Goal: Transaction & Acquisition: Purchase product/service

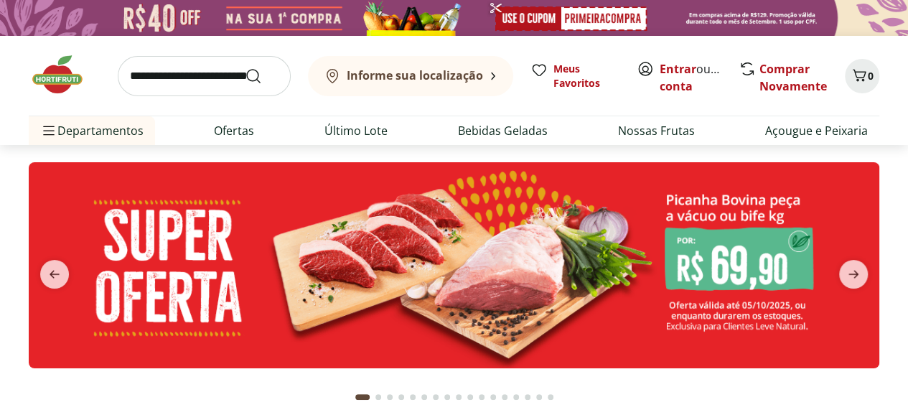
click at [740, 281] on img at bounding box center [454, 265] width 851 height 206
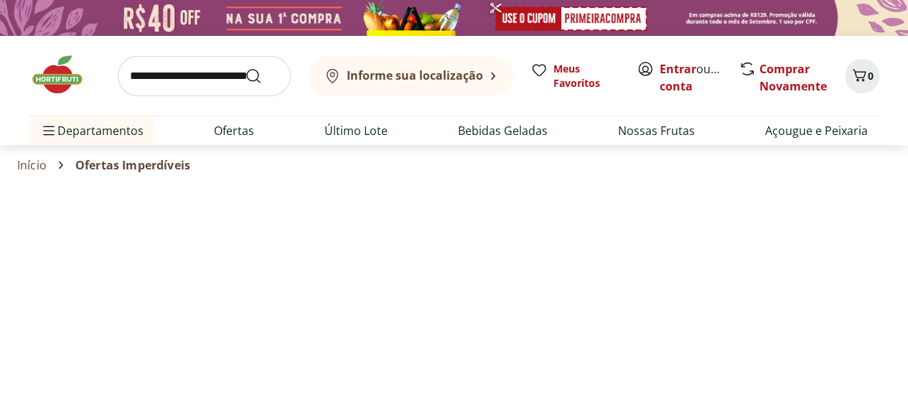
select select "**********"
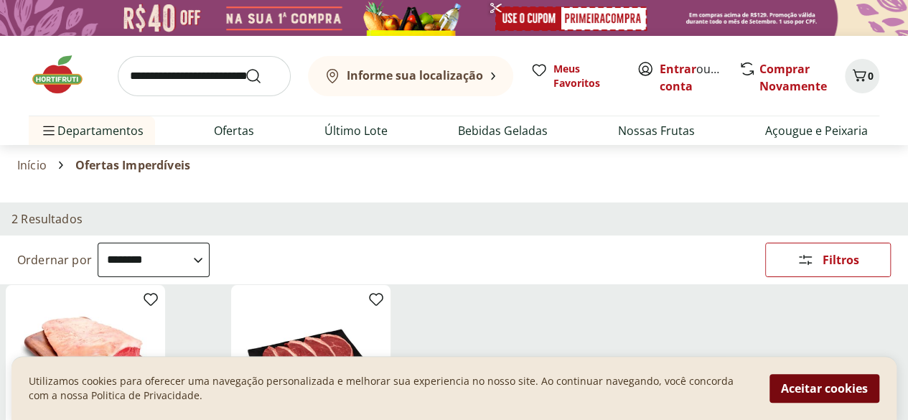
click at [860, 388] on button "Aceitar cookies" at bounding box center [825, 388] width 110 height 29
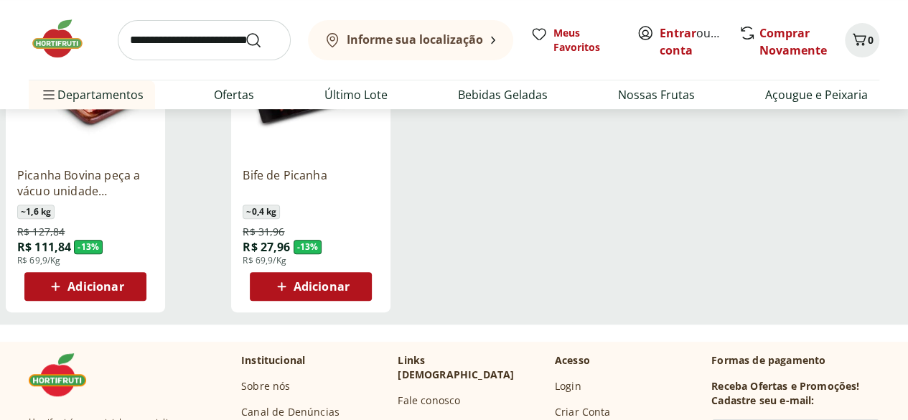
scroll to position [287, 0]
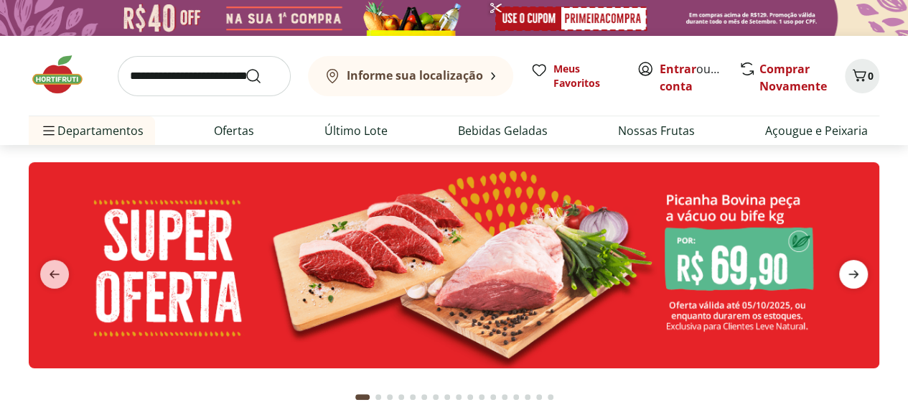
click at [853, 278] on icon "next" at bounding box center [853, 274] width 17 height 17
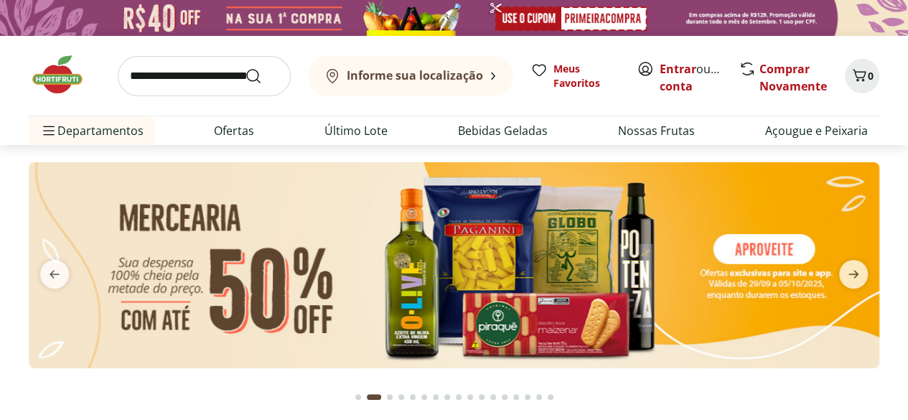
click at [732, 253] on img at bounding box center [454, 265] width 851 height 206
select select "**********"
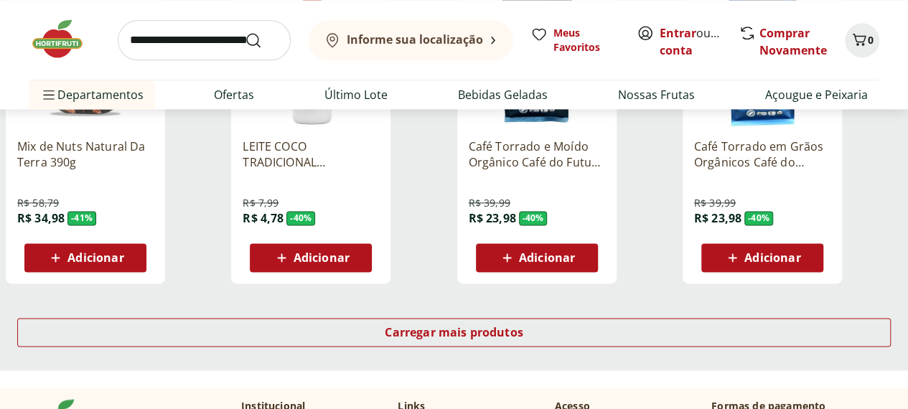
scroll to position [928, 0]
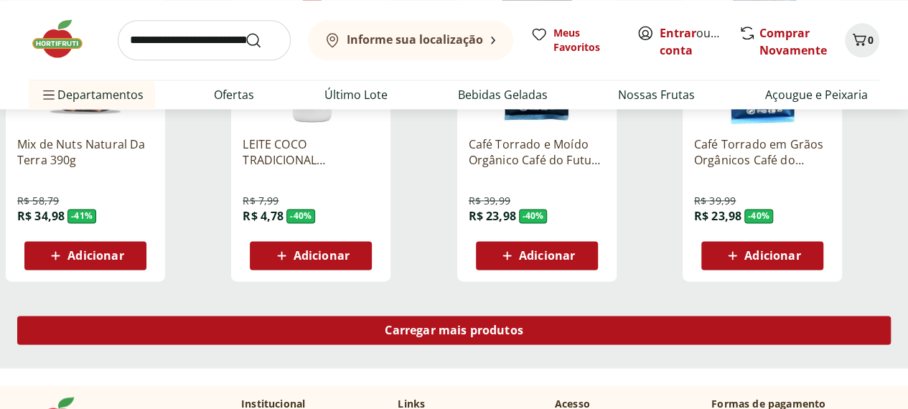
click at [523, 325] on span "Carregar mais produtos" at bounding box center [454, 330] width 139 height 11
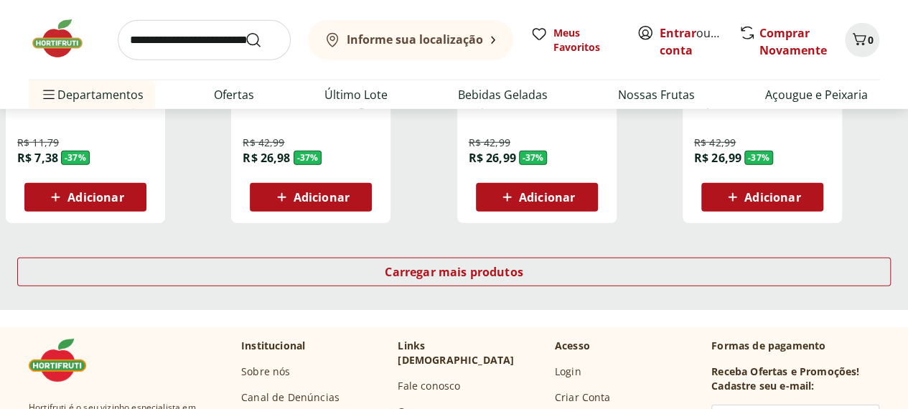
scroll to position [1924, 0]
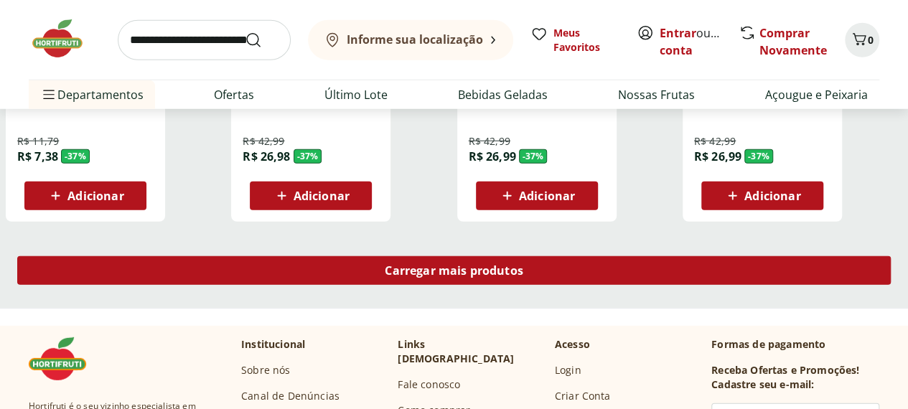
click at [523, 265] on span "Carregar mais produtos" at bounding box center [454, 270] width 139 height 11
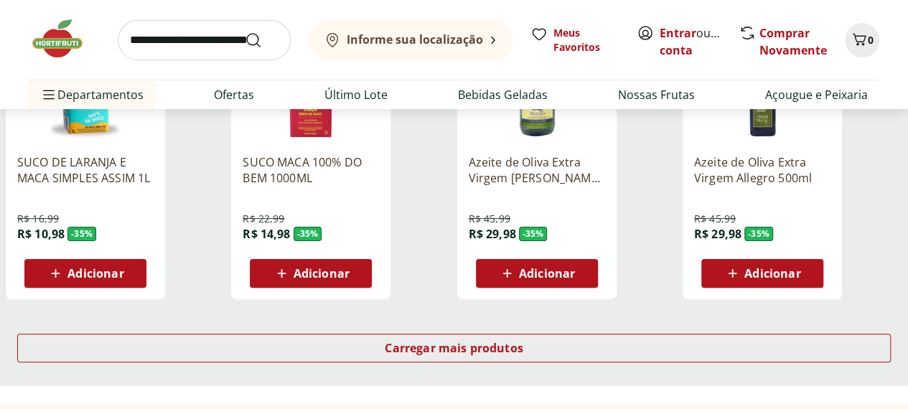
scroll to position [2795, 0]
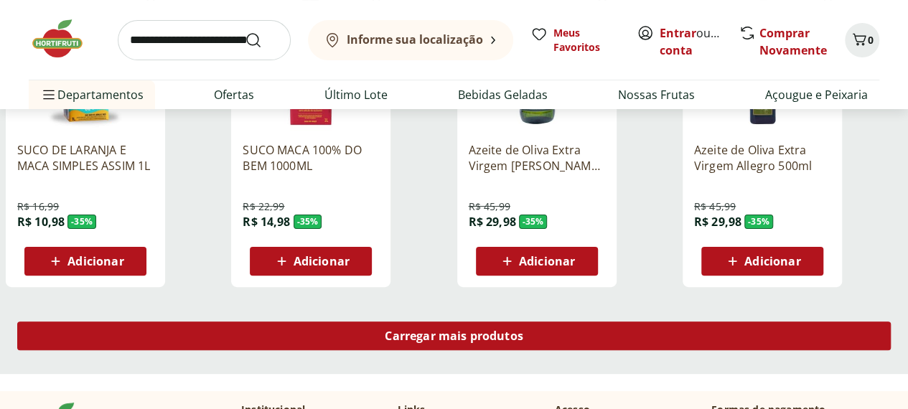
click at [523, 330] on span "Carregar mais produtos" at bounding box center [454, 335] width 139 height 11
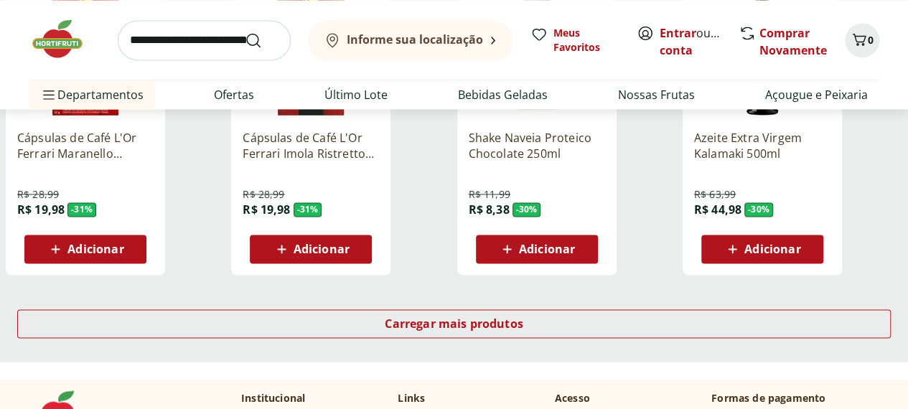
scroll to position [3753, 0]
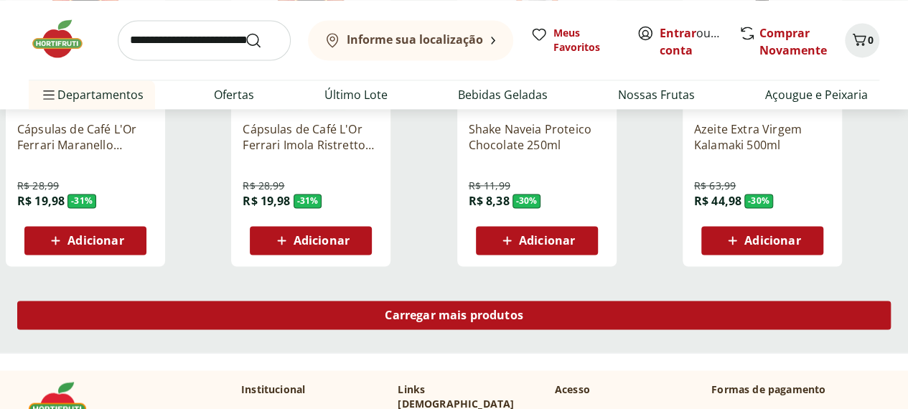
click at [523, 309] on span "Carregar mais produtos" at bounding box center [454, 314] width 139 height 11
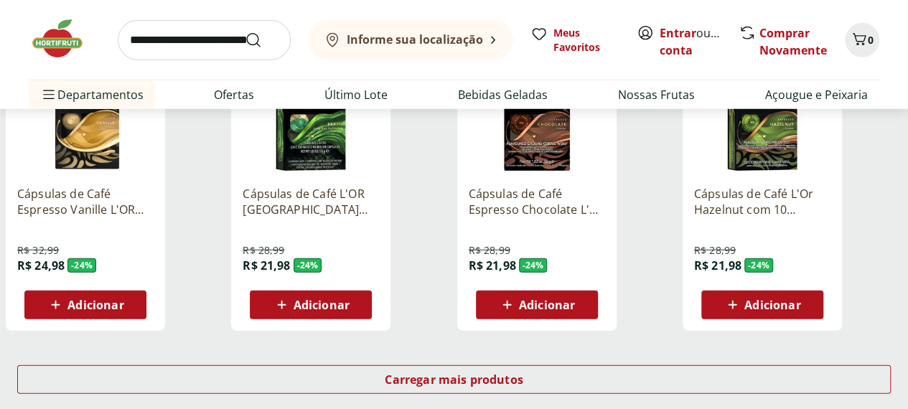
scroll to position [4634, 0]
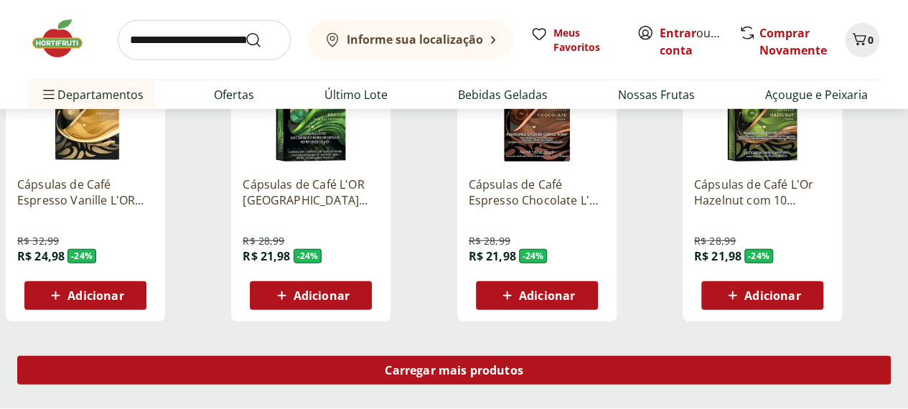
click at [523, 365] on span "Carregar mais produtos" at bounding box center [454, 370] width 139 height 11
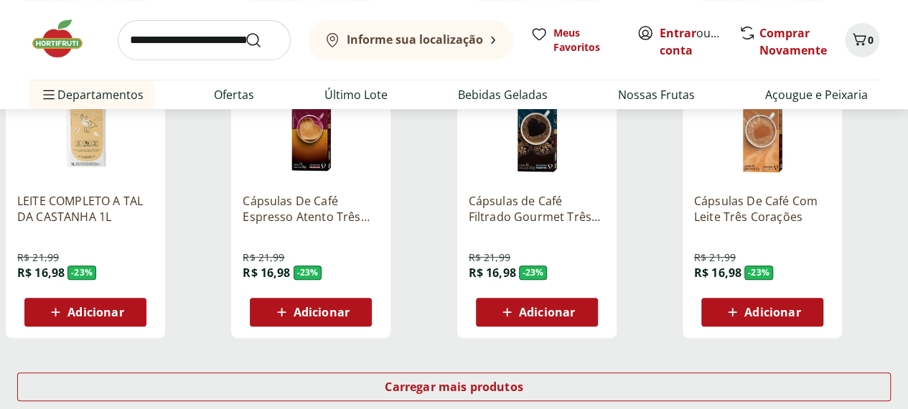
scroll to position [5581, 0]
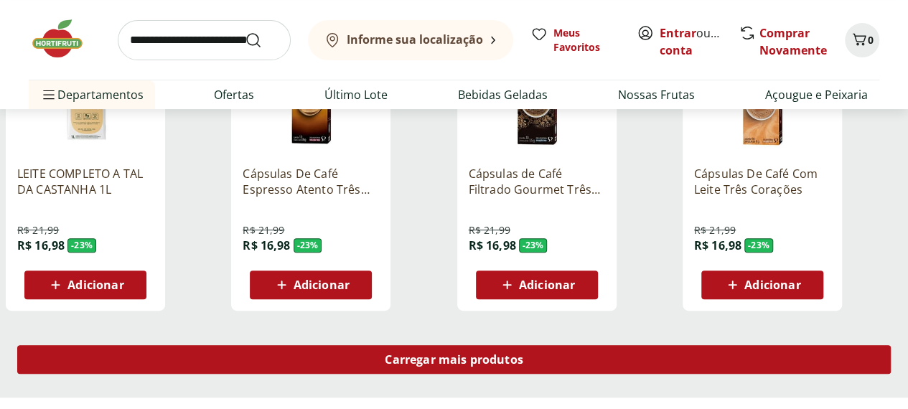
click at [523, 354] on span "Carregar mais produtos" at bounding box center [454, 359] width 139 height 11
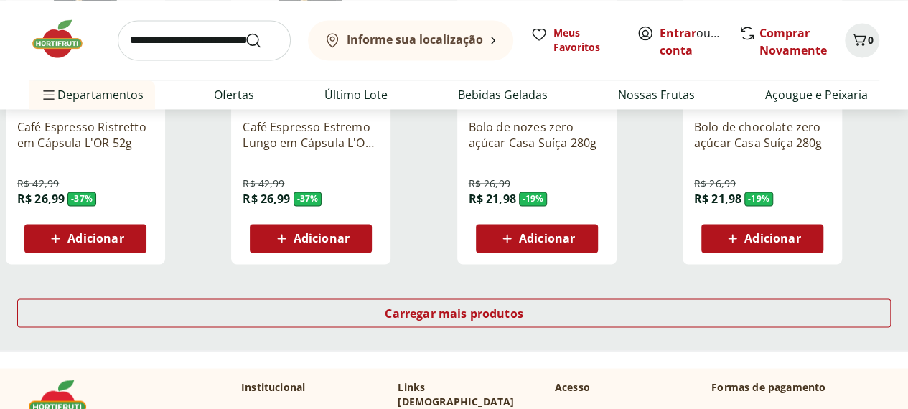
scroll to position [6577, 0]
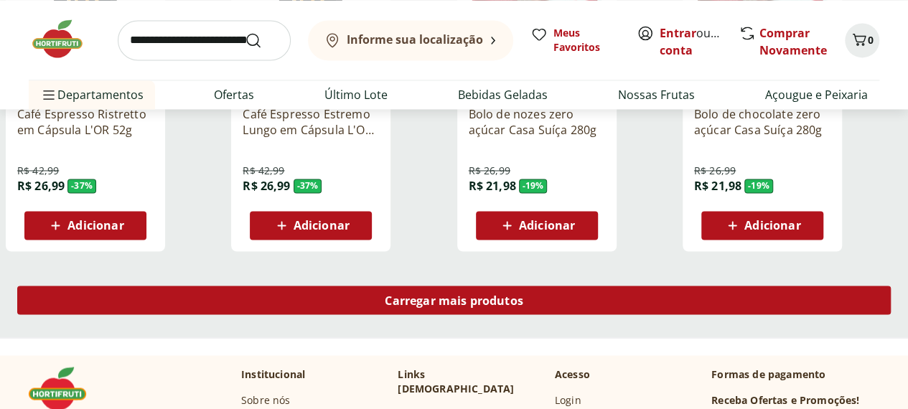
click at [523, 294] on span "Carregar mais produtos" at bounding box center [454, 299] width 139 height 11
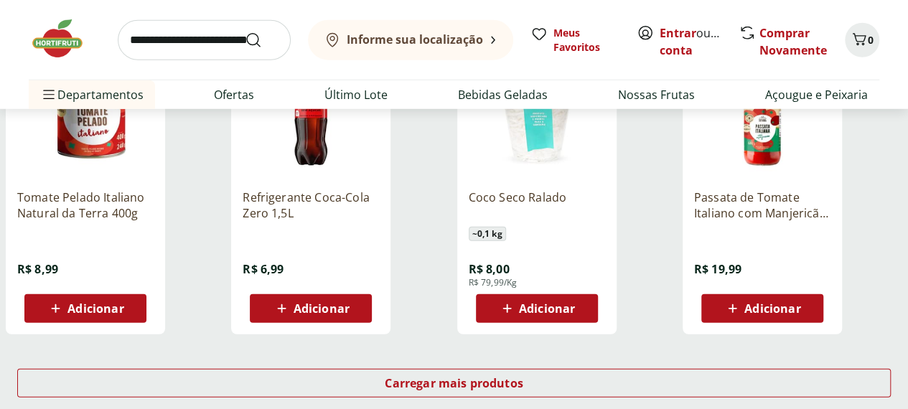
scroll to position [7448, 0]
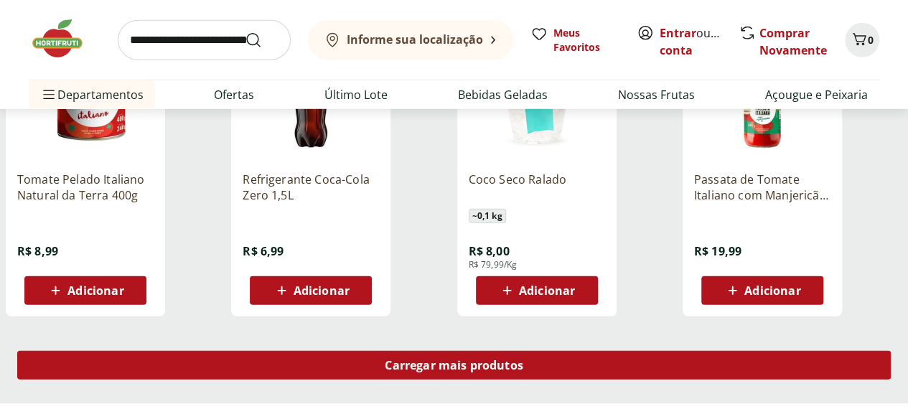
click at [523, 360] on span "Carregar mais produtos" at bounding box center [454, 365] width 139 height 11
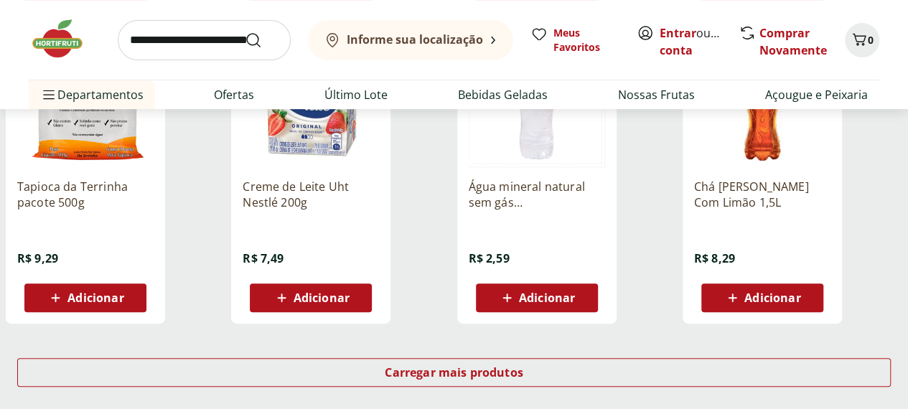
scroll to position [8386, 0]
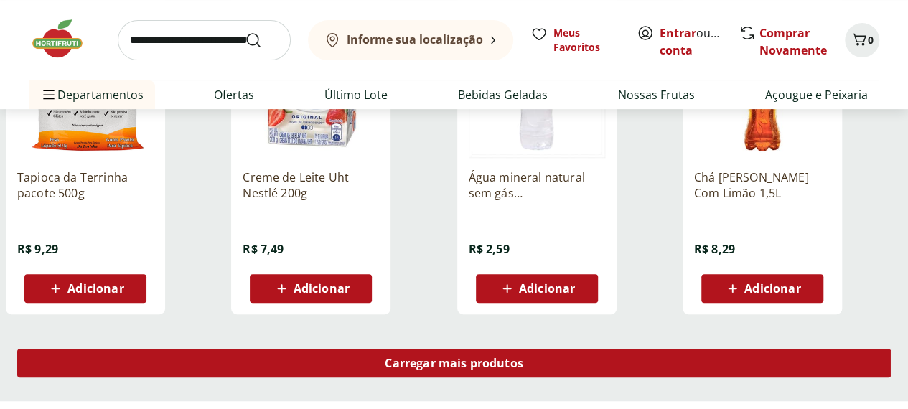
click at [523, 358] on span "Carregar mais produtos" at bounding box center [454, 363] width 139 height 11
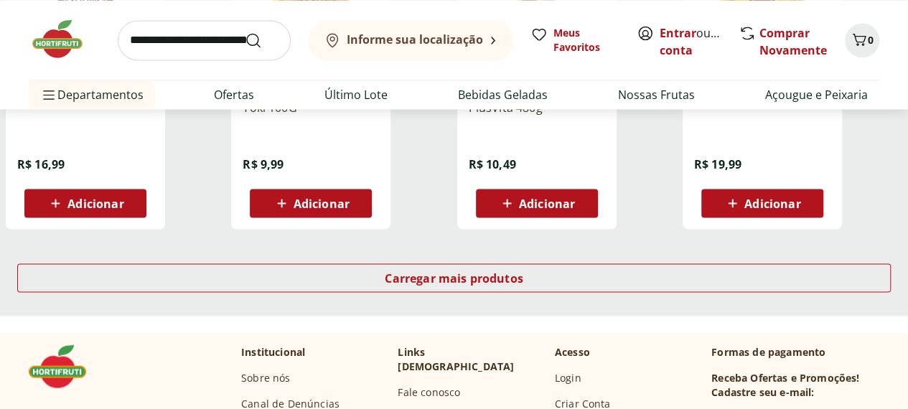
scroll to position [9420, 0]
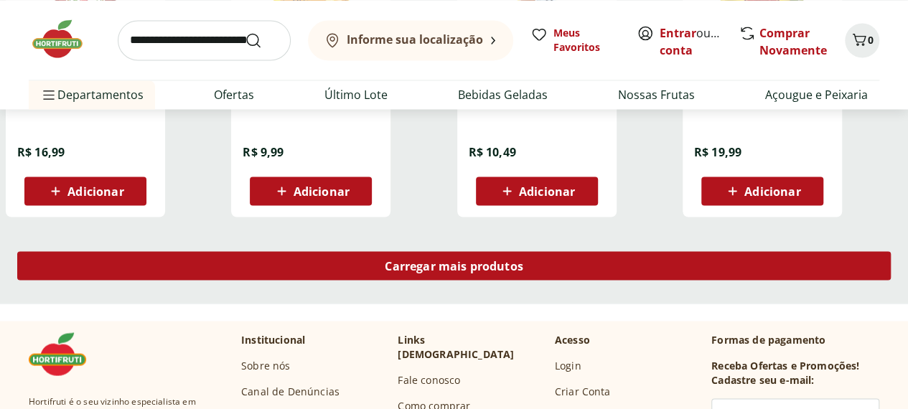
click at [523, 260] on span "Carregar mais produtos" at bounding box center [454, 265] width 139 height 11
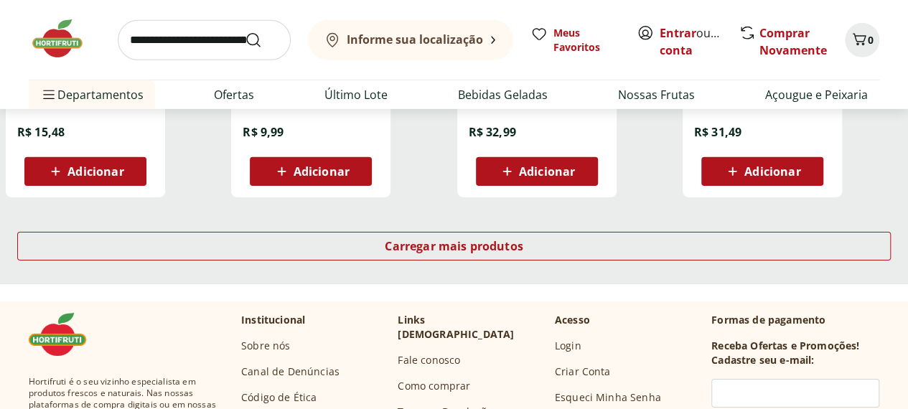
scroll to position [10377, 0]
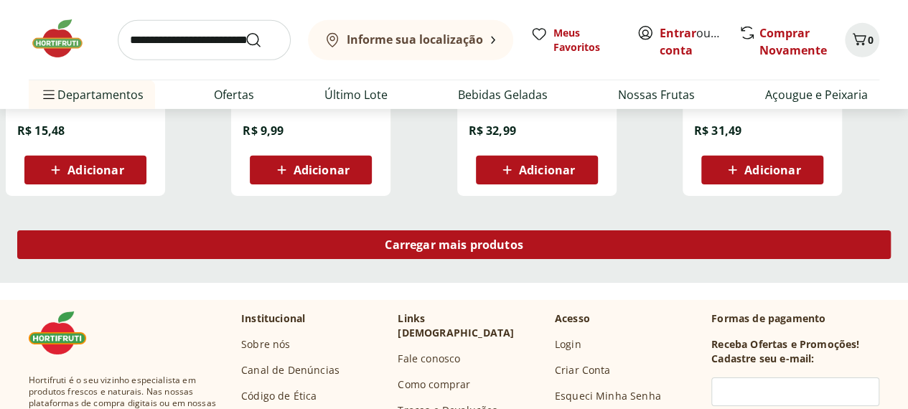
click at [523, 239] on span "Carregar mais produtos" at bounding box center [454, 244] width 139 height 11
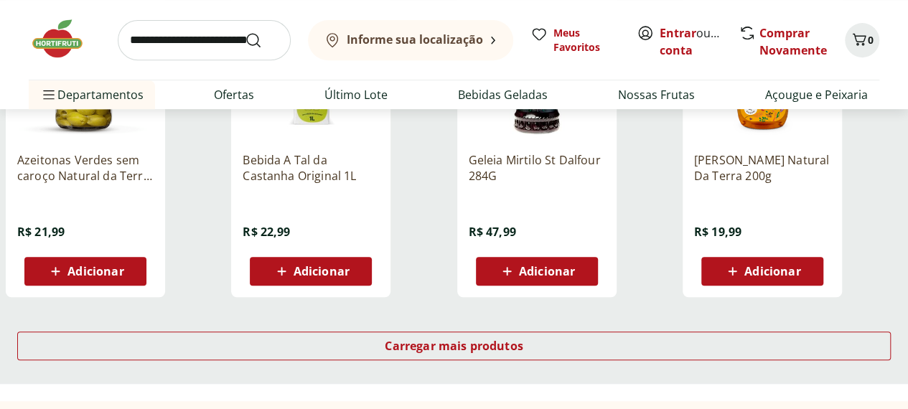
scroll to position [11220, 0]
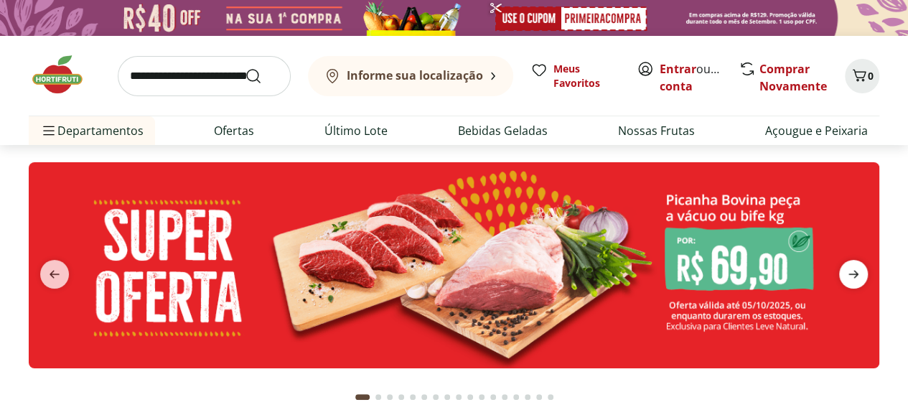
click at [855, 270] on icon "next" at bounding box center [854, 274] width 10 height 8
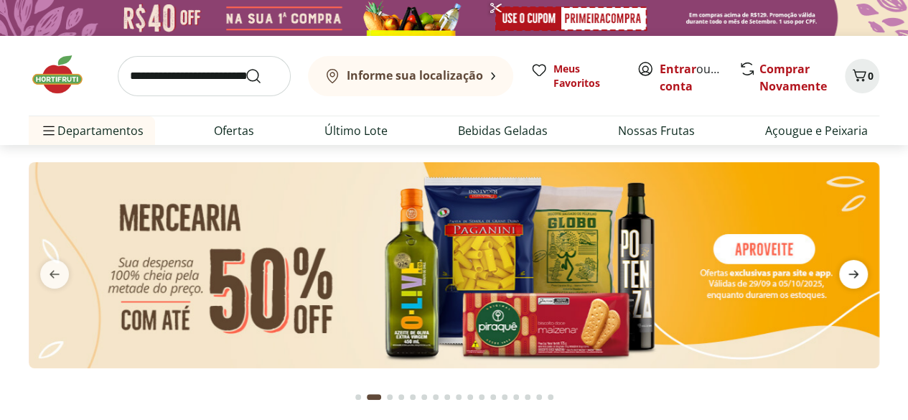
click at [855, 270] on icon "next" at bounding box center [854, 274] width 10 height 8
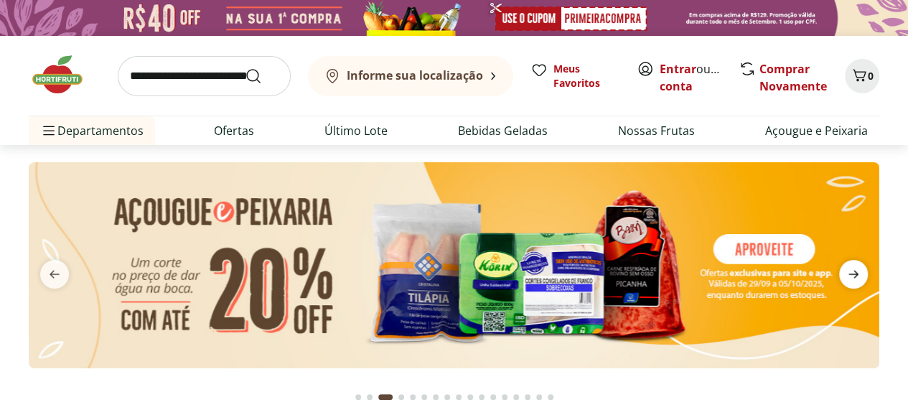
click at [855, 270] on icon "next" at bounding box center [854, 274] width 10 height 8
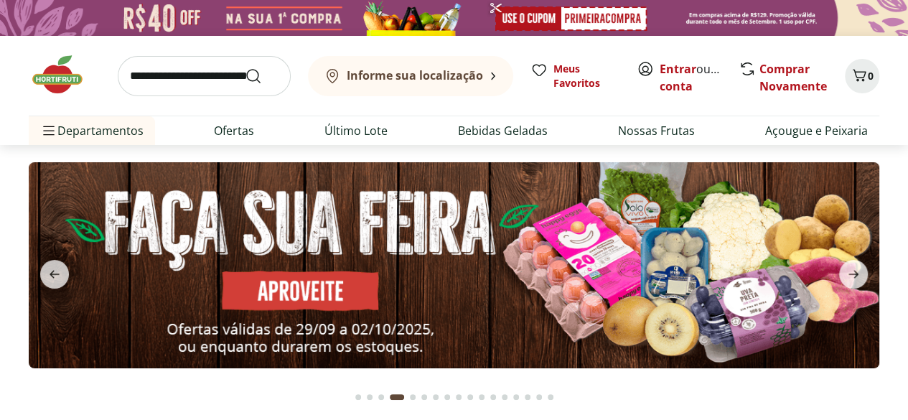
click at [332, 279] on img at bounding box center [454, 265] width 851 height 206
select select "**********"
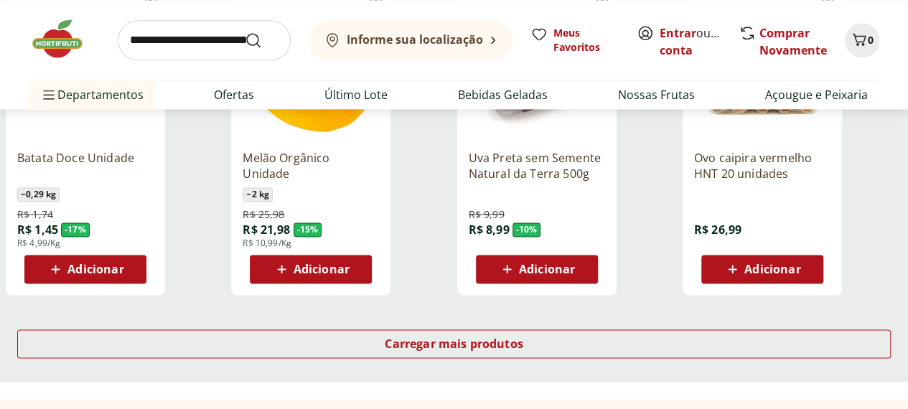
scroll to position [928, 0]
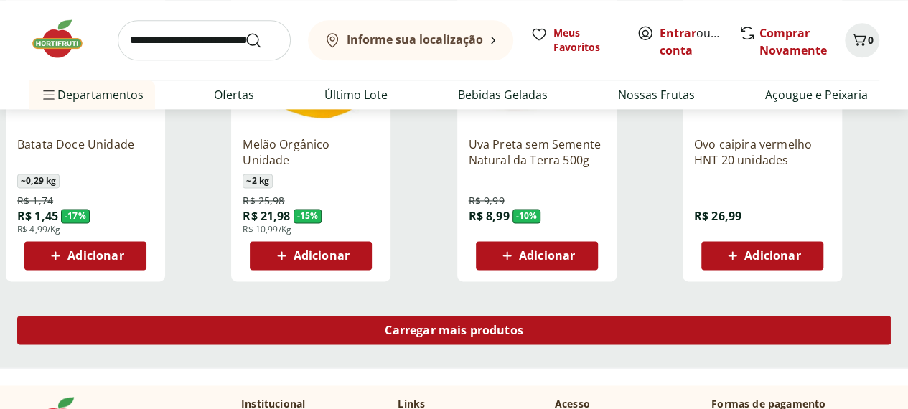
click at [613, 316] on div "Carregar mais produtos" at bounding box center [454, 330] width 874 height 29
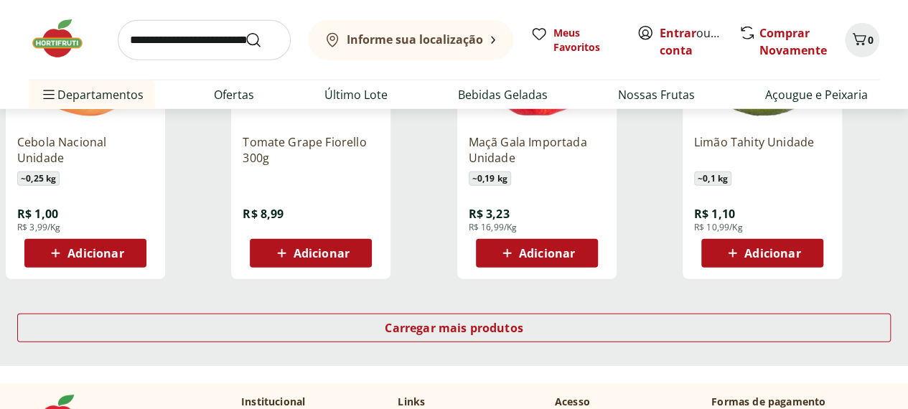
scroll to position [1876, 0]
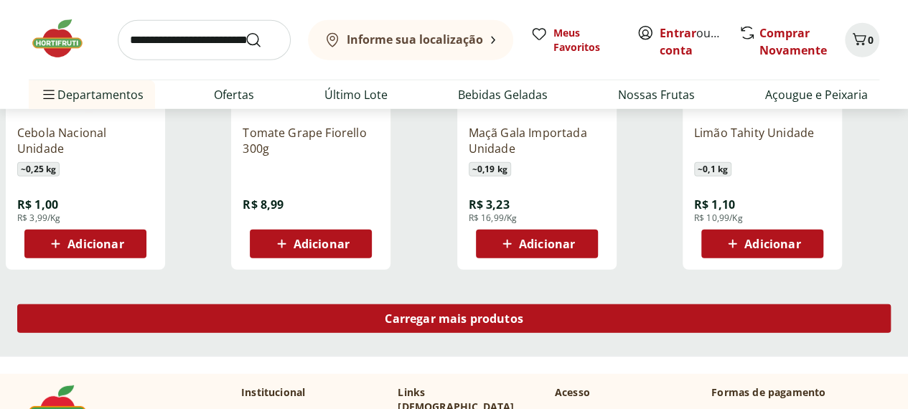
click at [582, 304] on div "Carregar mais produtos" at bounding box center [454, 318] width 874 height 29
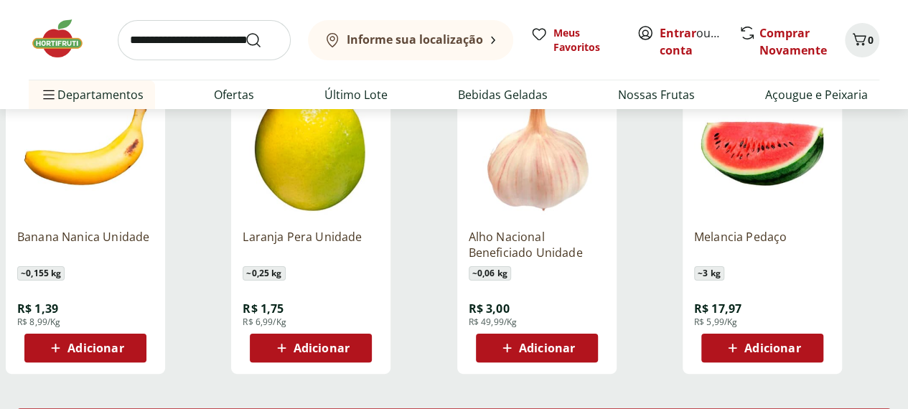
scroll to position [2709, 0]
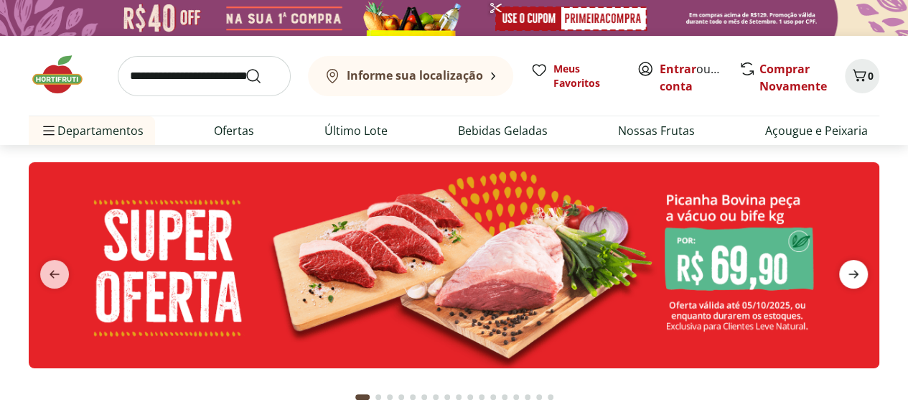
click at [857, 268] on icon "next" at bounding box center [853, 274] width 17 height 17
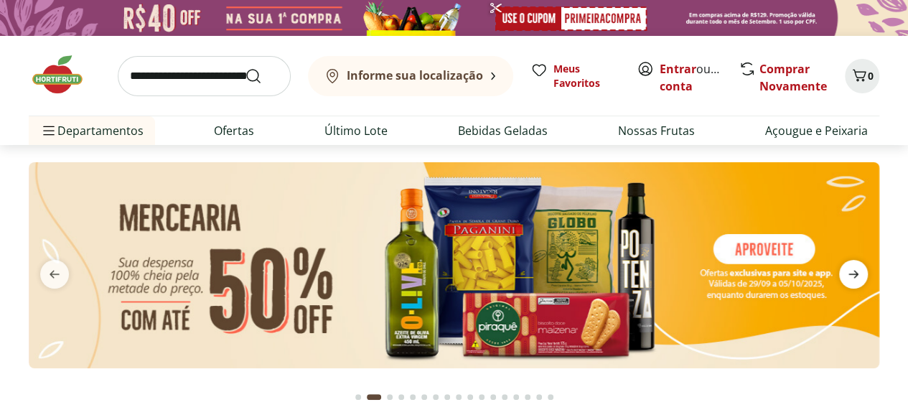
click at [857, 268] on icon "next" at bounding box center [853, 274] width 17 height 17
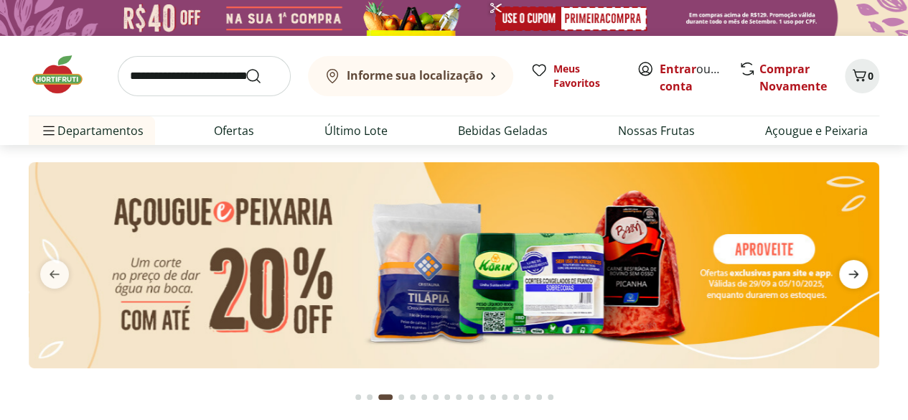
click at [857, 268] on icon "next" at bounding box center [853, 274] width 17 height 17
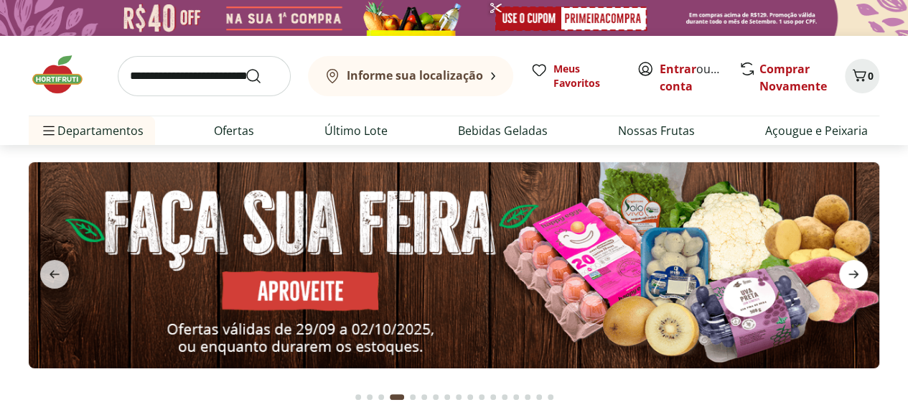
click at [857, 268] on icon "next" at bounding box center [853, 274] width 17 height 17
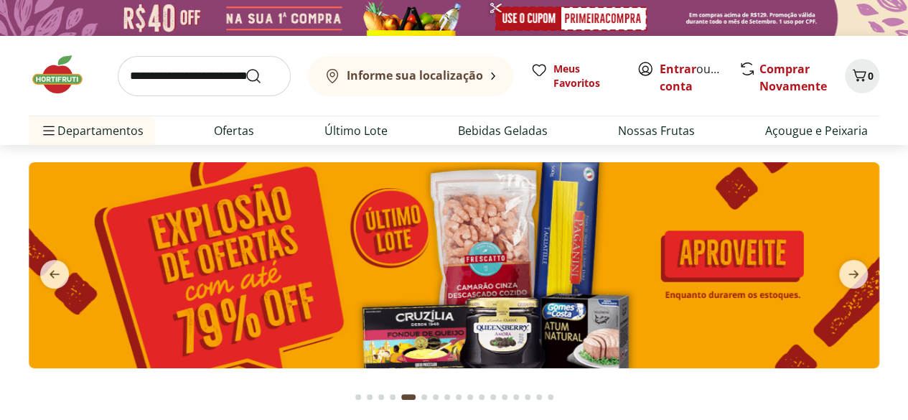
click at [701, 271] on img at bounding box center [454, 265] width 851 height 206
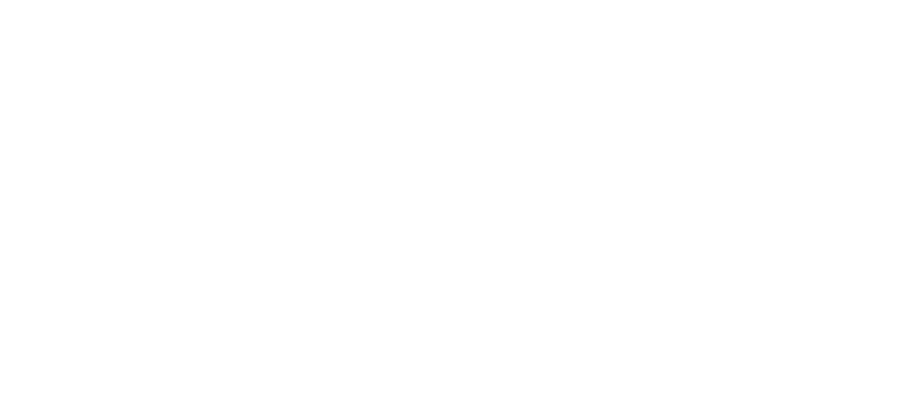
select select "**********"
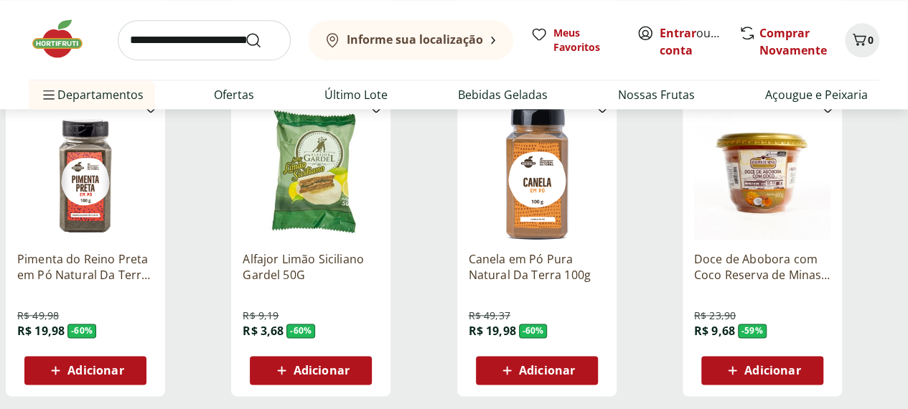
scroll to position [871, 0]
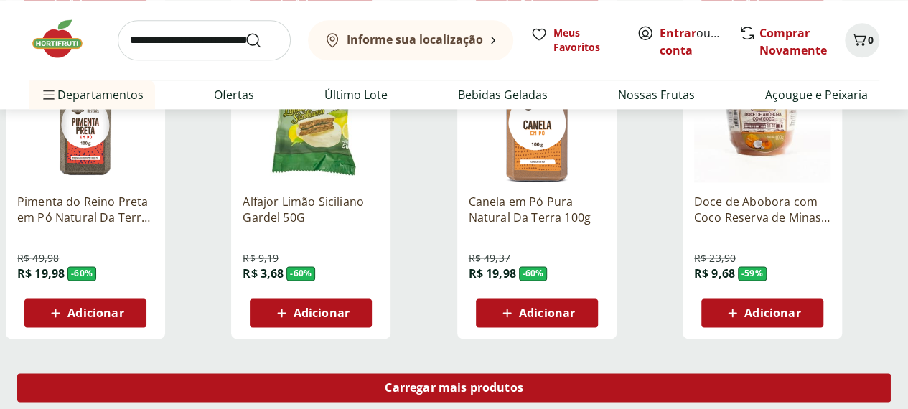
click at [523, 382] on span "Carregar mais produtos" at bounding box center [454, 387] width 139 height 11
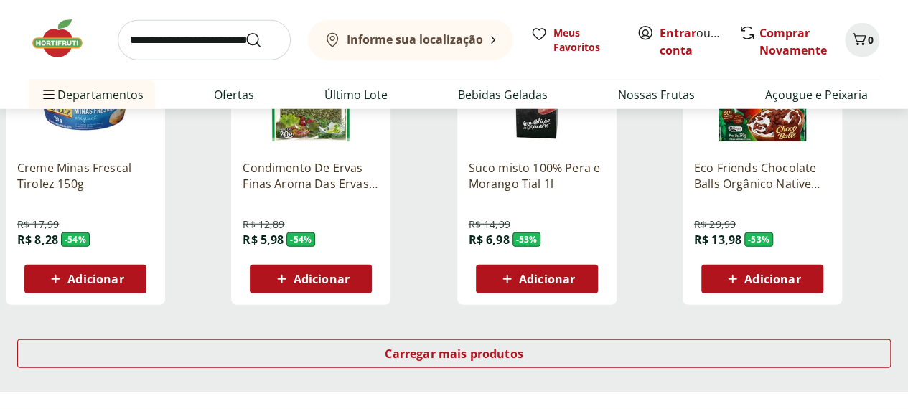
scroll to position [1848, 0]
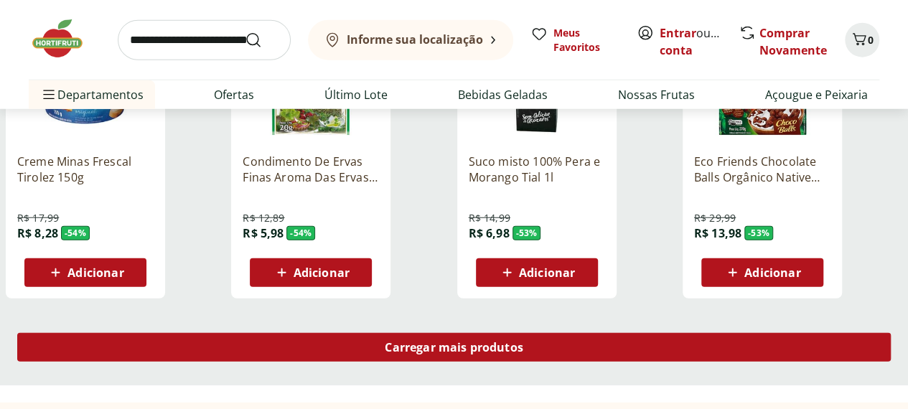
click at [573, 333] on div "Carregar mais produtos" at bounding box center [454, 347] width 874 height 29
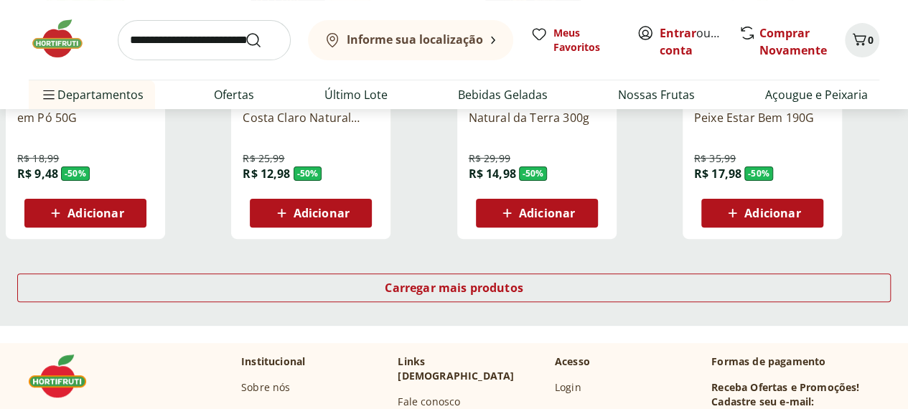
scroll to position [2862, 0]
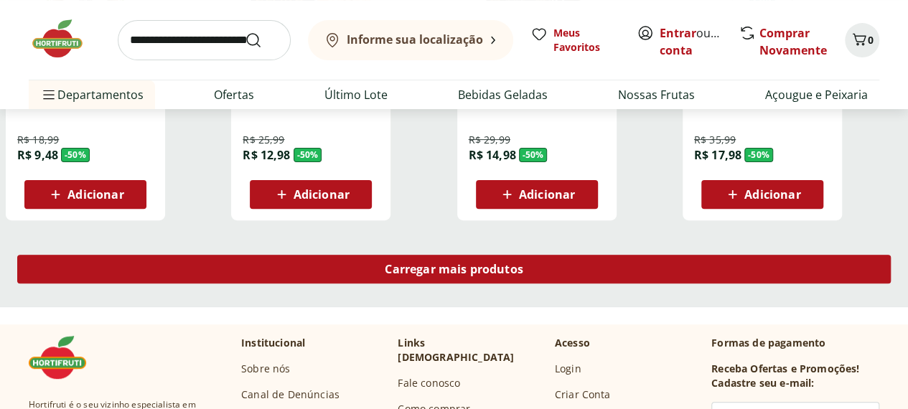
click at [523, 264] on span "Carregar mais produtos" at bounding box center [454, 269] width 139 height 11
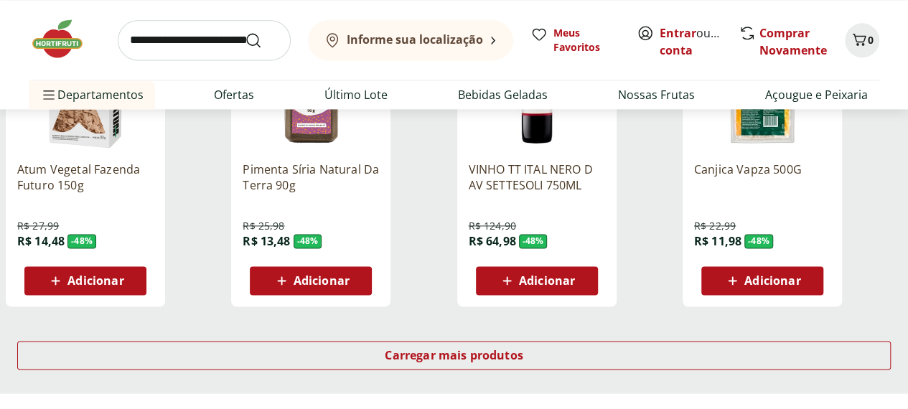
scroll to position [3715, 0]
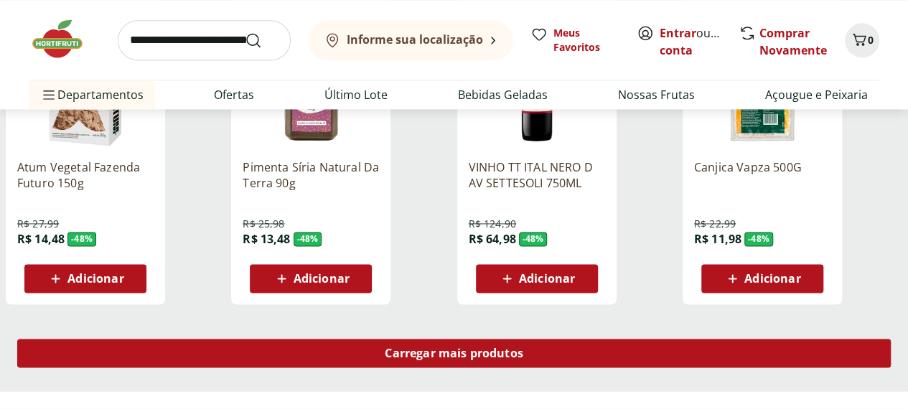
click at [592, 339] on div "Carregar mais produtos" at bounding box center [454, 353] width 874 height 29
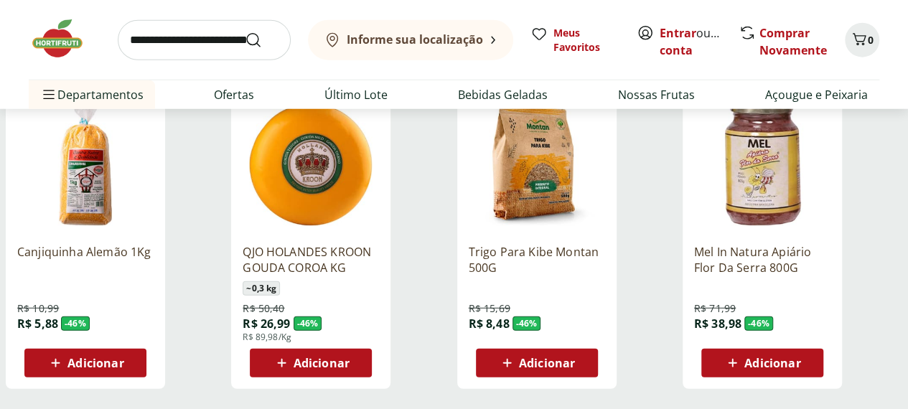
scroll to position [4576, 0]
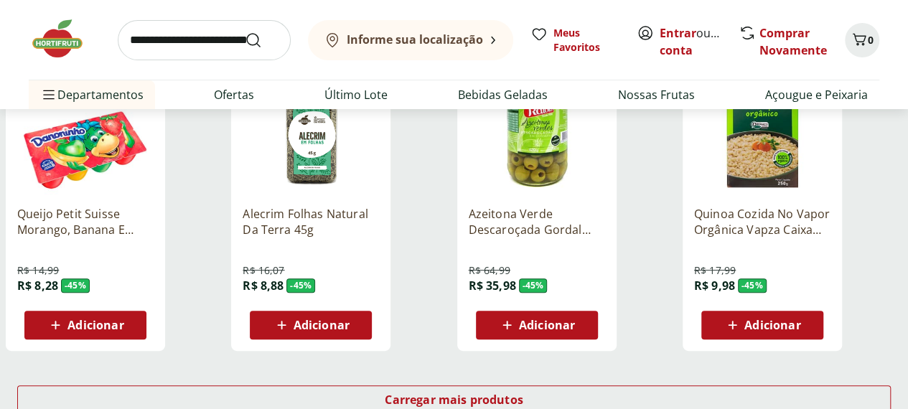
scroll to position [5553, 0]
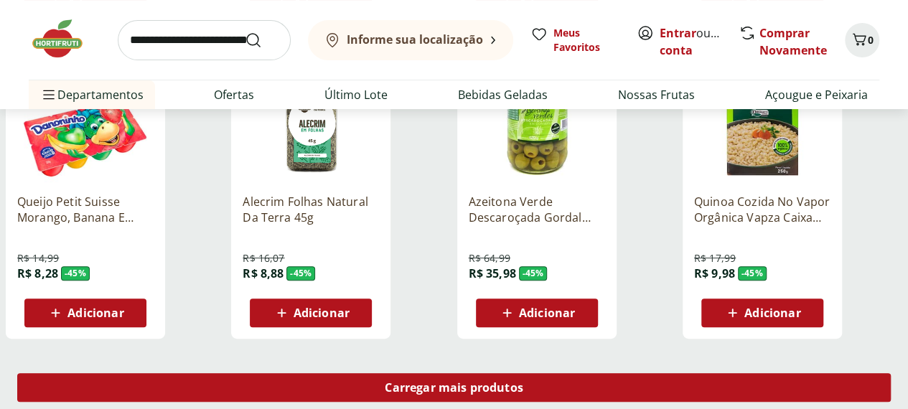
click at [523, 382] on span "Carregar mais produtos" at bounding box center [454, 387] width 139 height 11
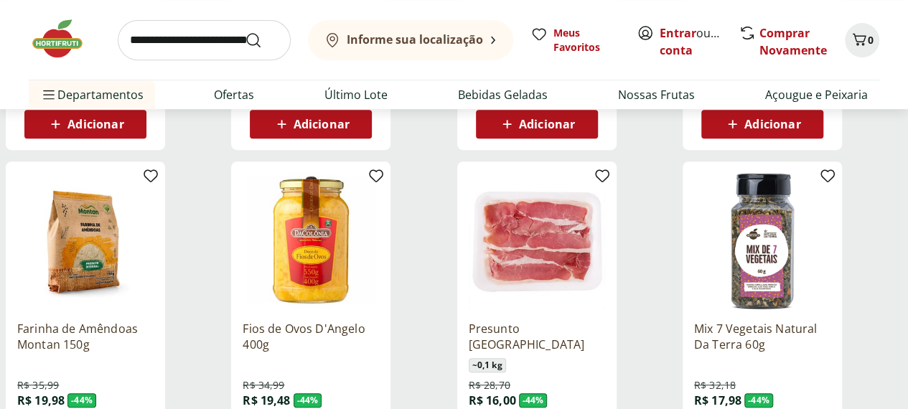
scroll to position [5754, 0]
